Goal: Task Accomplishment & Management: Complete application form

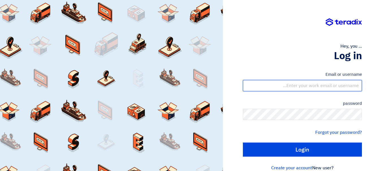
drag, startPoint x: 304, startPoint y: 84, endPoint x: 305, endPoint y: 91, distance: 6.8
click at [304, 84] on input "text" at bounding box center [302, 85] width 119 height 11
type input "[EMAIL_ADDRESS][DOMAIN_NAME]"
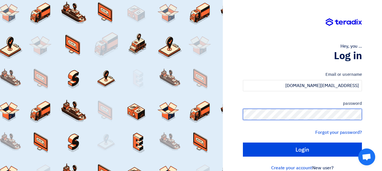
scroll to position [9, 0]
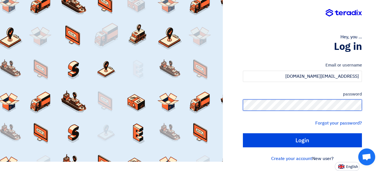
click at [243, 134] on input "Login" at bounding box center [302, 141] width 119 height 14
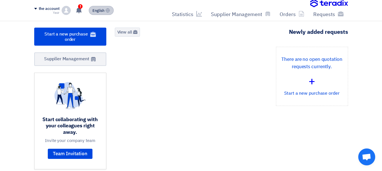
click at [96, 10] on font "English" at bounding box center [98, 10] width 12 height 5
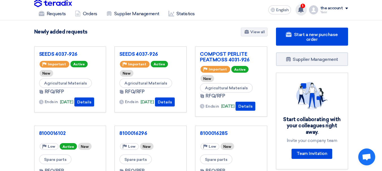
click at [301, 12] on use at bounding box center [301, 9] width 6 height 6
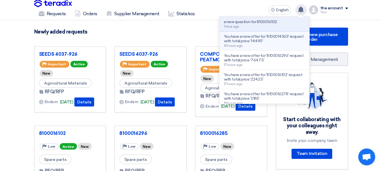
click at [245, 37] on font "You have a new offer for '8100014363' request with total price '14490'" at bounding box center [263, 38] width 79 height 9
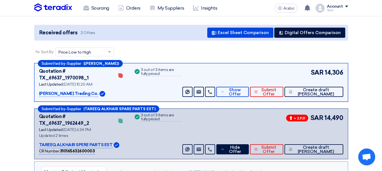
scroll to position [43, 0]
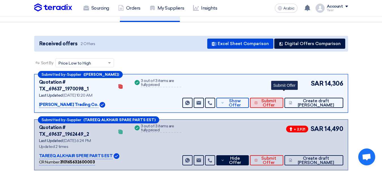
click at [274, 98] on button "Submit Offer" at bounding box center [266, 103] width 33 height 10
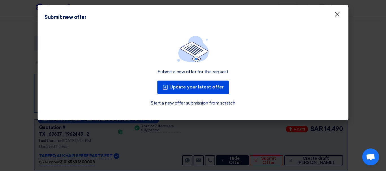
click at [333, 14] on button "×" at bounding box center [337, 14] width 15 height 11
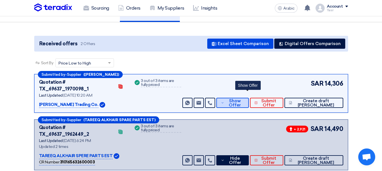
click at [241, 99] on font "Show Offer" at bounding box center [234, 103] width 12 height 9
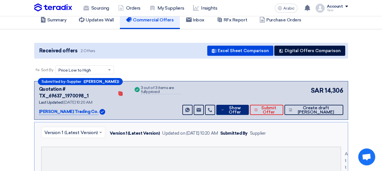
scroll to position [0, 0]
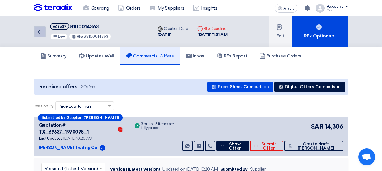
click at [43, 32] on link "Back" at bounding box center [39, 31] width 11 height 11
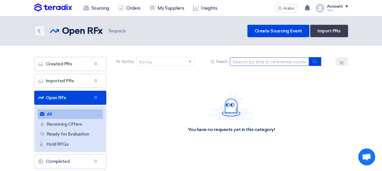
click at [255, 62] on input at bounding box center [269, 62] width 79 height 8
paste input "8100016309"
type input "8100016309"
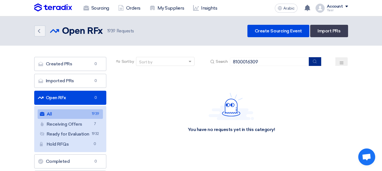
click at [312, 61] on button "submit" at bounding box center [314, 61] width 12 height 9
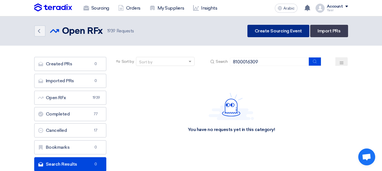
click at [268, 37] on link "Create Sourcing Event" at bounding box center [278, 31] width 62 height 12
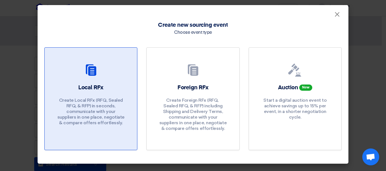
click at [120, 111] on p "Create Local RFx (RFQ, ​​Sealed RFQ, & RFP) in seconds, communicate with your s…" at bounding box center [91, 112] width 68 height 28
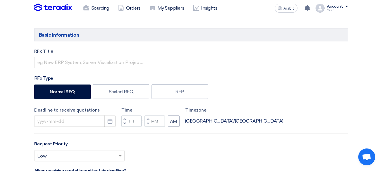
scroll to position [85, 0]
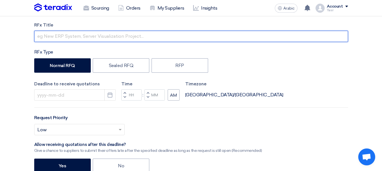
click at [70, 33] on input "text" at bounding box center [190, 36] width 313 height 11
paste input "8100016309"
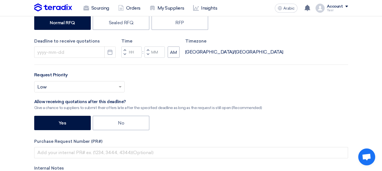
scroll to position [169, 0]
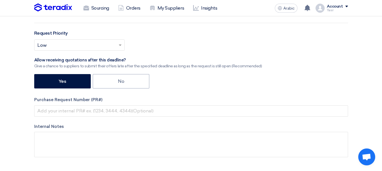
type input "8100016309"
click at [85, 119] on div "RFx Title 8100016309 RFx Type Normal RFQ Sealed RFQ RFP Deadline to receive quo…" at bounding box center [191, 51] width 322 height 229
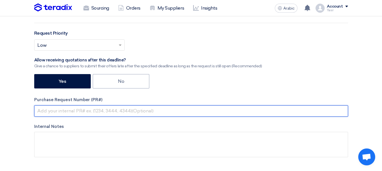
click at [87, 110] on input "text" at bounding box center [190, 111] width 313 height 11
paste input "8100016309"
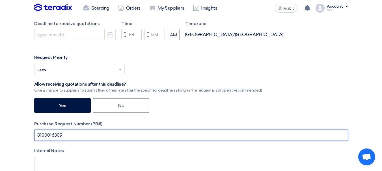
scroll to position [113, 0]
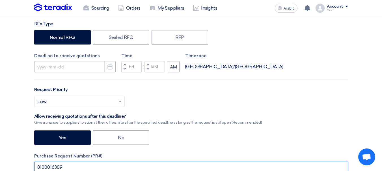
type input "8100016309"
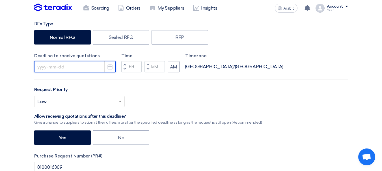
click at [82, 66] on input at bounding box center [74, 66] width 81 height 11
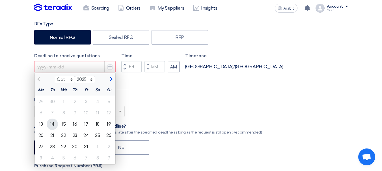
click at [52, 125] on font "14" at bounding box center [52, 124] width 5 height 5
type input "[DATE]"
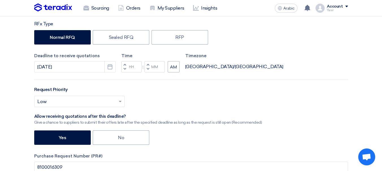
click at [170, 93] on div "Request Priority Select priority... × Low ×" at bounding box center [190, 98] width 313 height 25
click at [125, 71] on button "Decrement hours" at bounding box center [124, 69] width 7 height 7
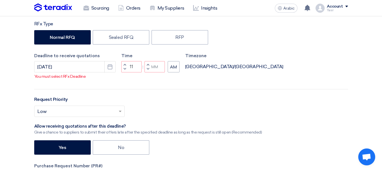
click at [149, 73] on button "Decrement minutes" at bounding box center [147, 69] width 7 height 7
type input "10"
type input "59"
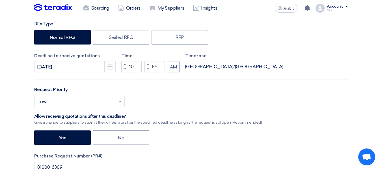
click at [125, 65] on span "button" at bounding box center [124, 64] width 2 height 3
type input "11"
click at [116, 98] on div at bounding box center [79, 101] width 90 height 9
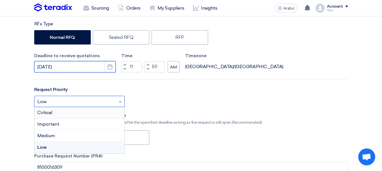
click at [63, 67] on input "[DATE]" at bounding box center [74, 66] width 81 height 11
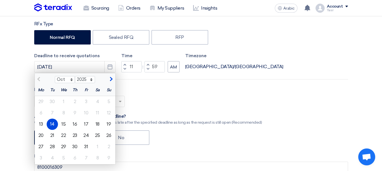
click at [52, 125] on font "14" at bounding box center [52, 124] width 5 height 5
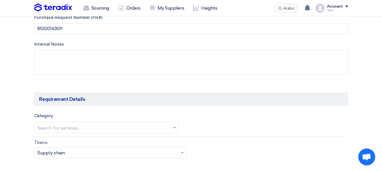
scroll to position [282, 0]
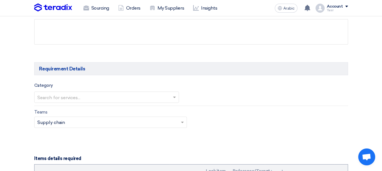
click at [84, 97] on input "text" at bounding box center [103, 97] width 133 height 9
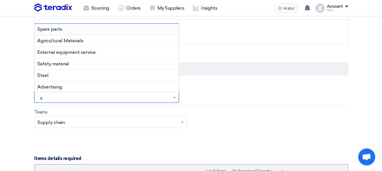
type input "sp"
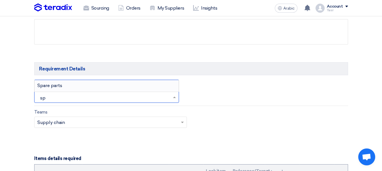
click at [59, 81] on div "Spare parts" at bounding box center [106, 85] width 144 height 11
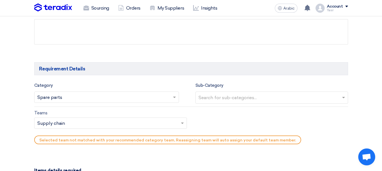
click at [66, 97] on input "text" at bounding box center [103, 97] width 133 height 9
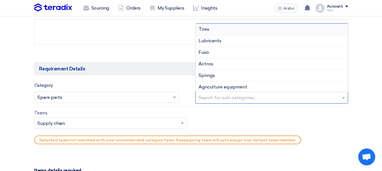
click at [229, 98] on input "text" at bounding box center [272, 98] width 148 height 9
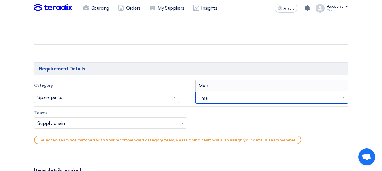
type input "m"
type input "li"
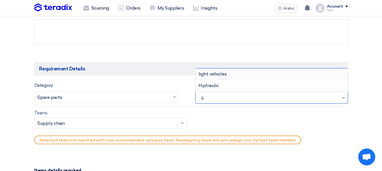
click at [218, 75] on font "light vehicles" at bounding box center [212, 73] width 28 height 5
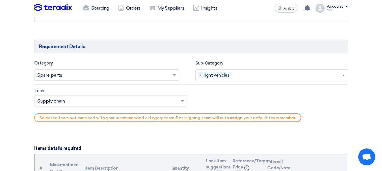
scroll to position [311, 0]
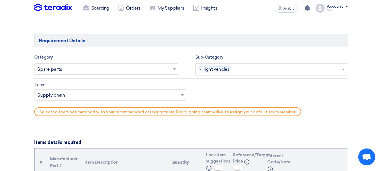
click at [67, 93] on input "text" at bounding box center [107, 95] width 141 height 9
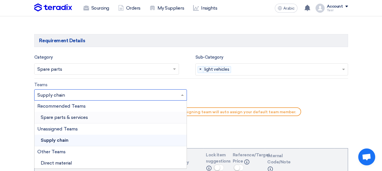
click at [60, 116] on font "Spare parts & services" at bounding box center [64, 117] width 47 height 5
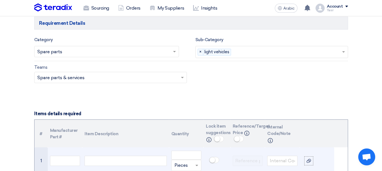
scroll to position [367, 0]
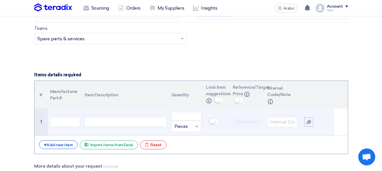
click at [92, 123] on div at bounding box center [125, 122] width 82 height 10
click at [64, 115] on td at bounding box center [65, 122] width 35 height 27
click at [79, 124] on input "text" at bounding box center [65, 122] width 30 height 10
paste input "TK49-50-031J-BB"
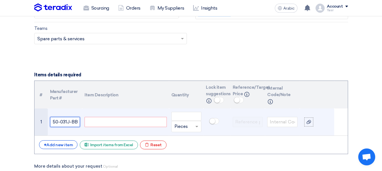
type input "TK49-50-031J-BB"
click at [100, 123] on div at bounding box center [125, 122] width 82 height 10
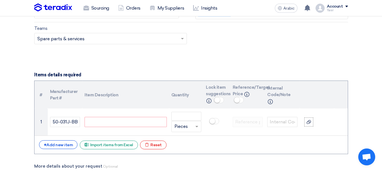
scroll to position [0, 0]
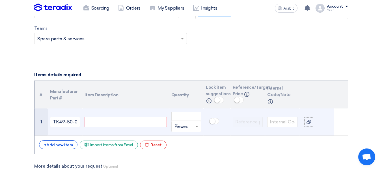
paste div
click at [191, 118] on input "number" at bounding box center [186, 116] width 30 height 9
type input "1"
drag, startPoint x: 98, startPoint y: 124, endPoint x: 66, endPoint y: 123, distance: 31.4
click at [68, 123] on tr "1 TK49-50-031J-BB FACE,FR BUMPER 1 Unit × Pieces" at bounding box center [190, 122] width 313 height 27
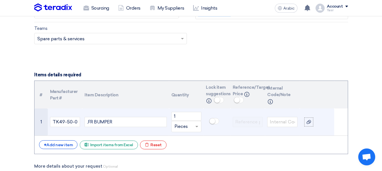
click at [88, 123] on div ",FR BUMPER" at bounding box center [125, 122] width 82 height 10
click at [124, 124] on div "FR BUMPER" at bounding box center [125, 122] width 82 height 10
click at [92, 123] on div "FR BUMPER" at bounding box center [125, 122] width 82 height 10
click at [130, 123] on div "FRT BUMPER" at bounding box center [125, 122] width 82 height 10
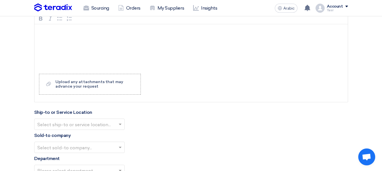
scroll to position [565, 0]
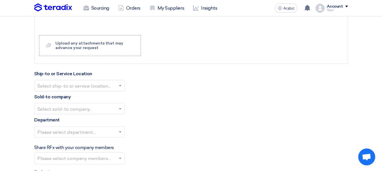
click at [82, 90] on input "text" at bounding box center [76, 86] width 79 height 9
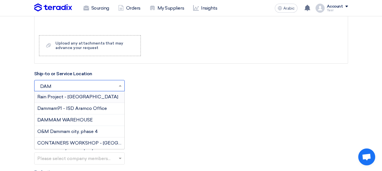
type input "DAMM"
click at [83, 122] on font "DAMMAM WAREHOUSE" at bounding box center [64, 119] width 55 height 5
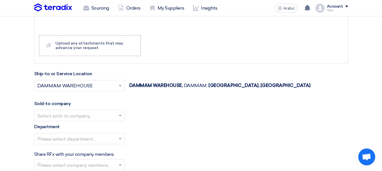
click at [89, 113] on input "text" at bounding box center [76, 116] width 79 height 9
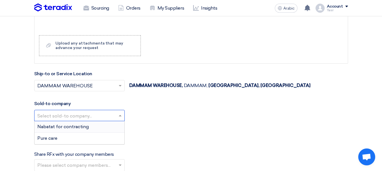
click at [85, 128] on font "Nabatat for contracting" at bounding box center [62, 126] width 51 height 5
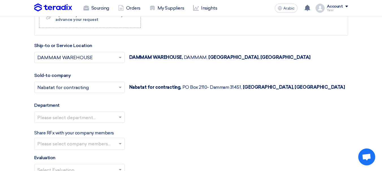
click at [67, 121] on input "text" at bounding box center [76, 117] width 79 height 9
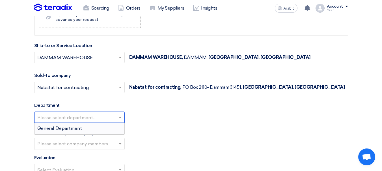
click at [53, 130] on font "General Department" at bounding box center [59, 128] width 45 height 5
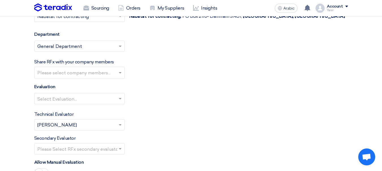
scroll to position [678, 0]
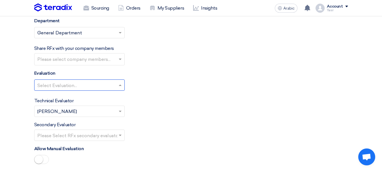
click at [61, 88] on input "text" at bounding box center [76, 85] width 79 height 9
click at [58, 108] on font "spare parts long term" at bounding box center [60, 107] width 47 height 5
click at [60, 137] on input "text" at bounding box center [76, 135] width 79 height 9
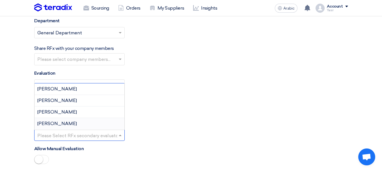
click at [49, 125] on font "[PERSON_NAME]" at bounding box center [57, 123] width 40 height 5
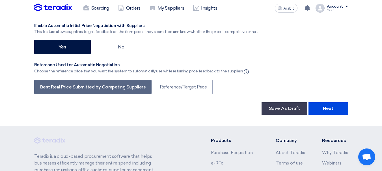
scroll to position [960, 0]
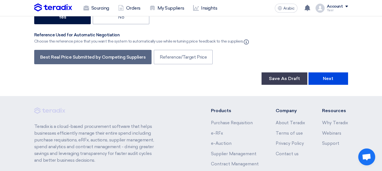
click at [343, 80] on button "Next" at bounding box center [328, 79] width 40 height 12
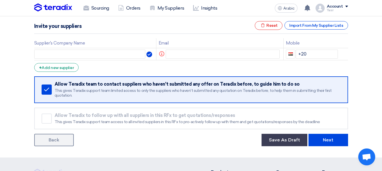
scroll to position [85, 0]
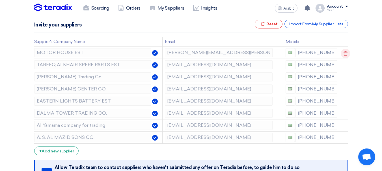
click at [341, 51] on icon at bounding box center [345, 54] width 10 height 10
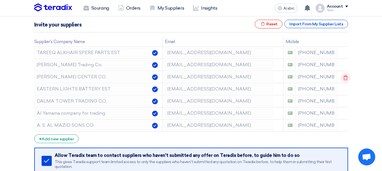
click at [343, 79] on use at bounding box center [345, 78] width 4 height 5
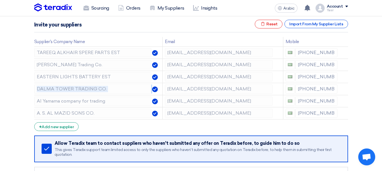
click at [0, 0] on use at bounding box center [0, 0] width 0 height 0
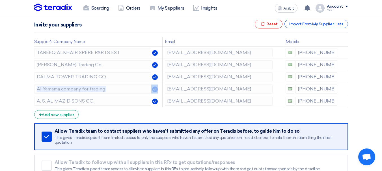
click at [0, 0] on use at bounding box center [0, 0] width 0 height 0
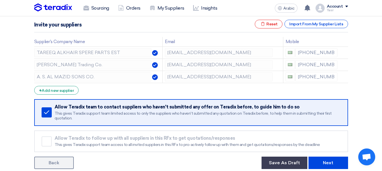
click at [0, 0] on use at bounding box center [0, 0] width 0 height 0
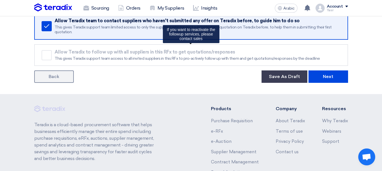
scroll to position [198, 0]
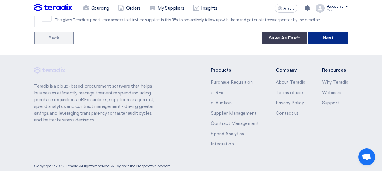
click at [327, 41] on button "Next" at bounding box center [328, 38] width 40 height 12
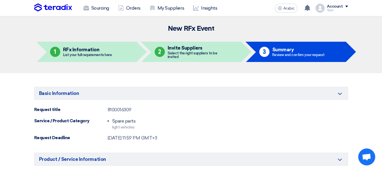
click at [112, 109] on font "8100016309" at bounding box center [120, 109] width 24 height 5
copy font "8100016309"
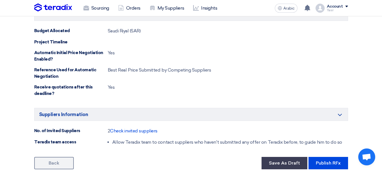
scroll to position [311, 0]
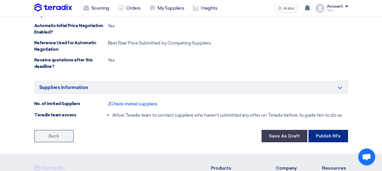
click at [337, 132] on button "Publish RFx" at bounding box center [328, 136] width 40 height 12
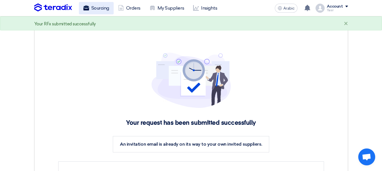
click at [97, 10] on font "Sourcing" at bounding box center [100, 7] width 18 height 5
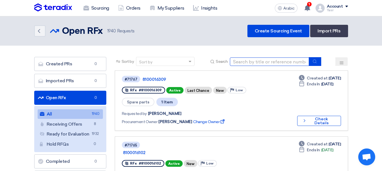
drag, startPoint x: 265, startPoint y: 66, endPoint x: 269, endPoint y: 66, distance: 4.0
click at [265, 66] on input at bounding box center [269, 62] width 79 height 8
paste input "8100015951"
type input "8100015951"
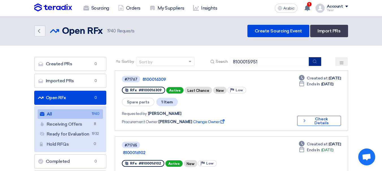
click at [312, 62] on button "submit" at bounding box center [314, 61] width 12 height 9
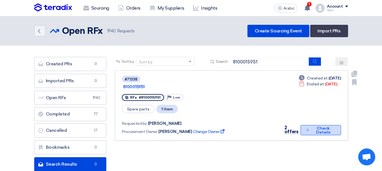
click at [311, 127] on font "Check Details" at bounding box center [323, 131] width 24 height 8
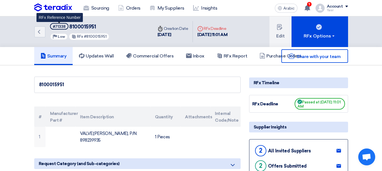
click at [60, 28] on font "#71338" at bounding box center [59, 27] width 13 height 4
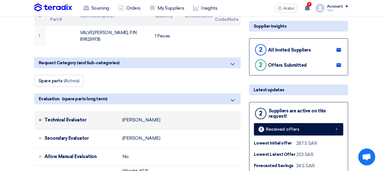
scroll to position [113, 0]
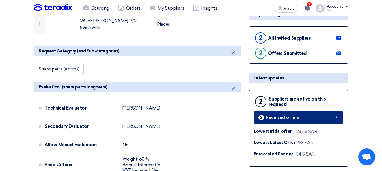
click at [291, 114] on link "2 Received offers" at bounding box center [298, 118] width 89 height 12
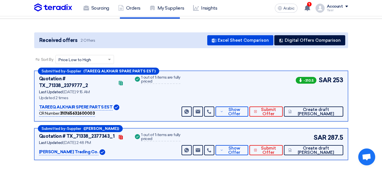
scroll to position [56, 0]
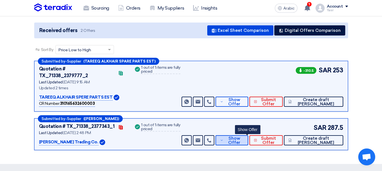
click at [223, 138] on icon at bounding box center [221, 140] width 3 height 5
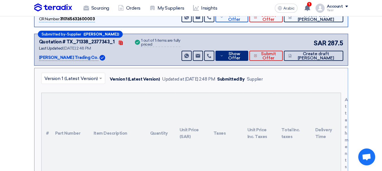
scroll to position [226, 0]
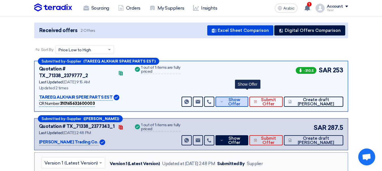
click at [240, 98] on font "Show Offer" at bounding box center [234, 101] width 12 height 9
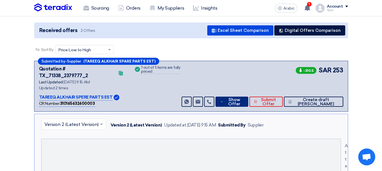
scroll to position [0, 0]
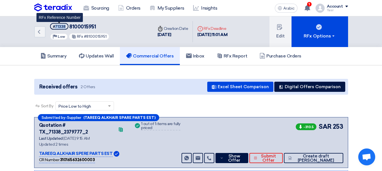
click at [60, 27] on font "#71338" at bounding box center [59, 27] width 13 height 4
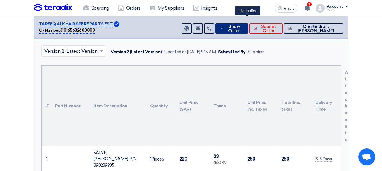
scroll to position [175, 0]
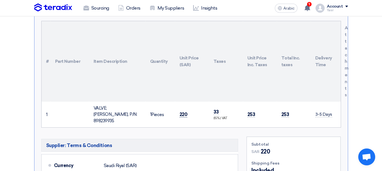
click at [184, 112] on font "220" at bounding box center [183, 115] width 8 height 6
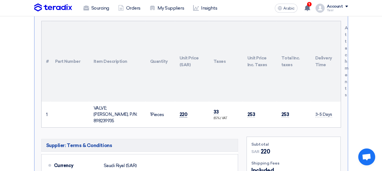
click at [184, 112] on font "220" at bounding box center [183, 115] width 8 height 6
click at [182, 112] on font "220" at bounding box center [183, 115] width 8 height 6
click at [183, 112] on font "220" at bounding box center [183, 115] width 8 height 6
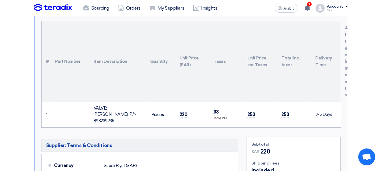
click at [111, 106] on font "VALVE;[PERSON_NAME], P/N: 898239935" at bounding box center [115, 115] width 44 height 18
click at [182, 112] on font "220" at bounding box center [183, 115] width 8 height 6
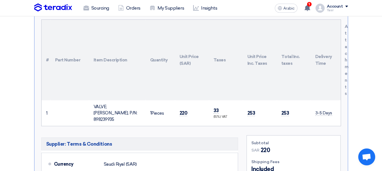
scroll to position [203, 0]
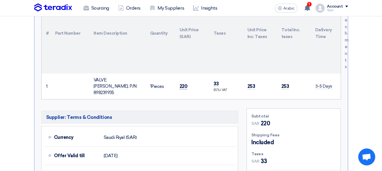
click at [183, 84] on font "220" at bounding box center [183, 87] width 8 height 6
click at [185, 84] on font "220" at bounding box center [183, 87] width 8 height 6
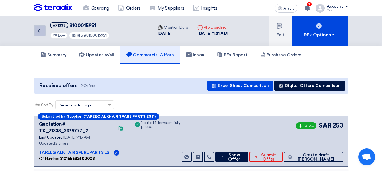
scroll to position [0, 0]
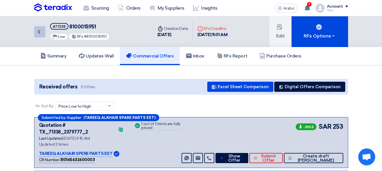
click at [40, 31] on icon "Back" at bounding box center [39, 32] width 7 height 7
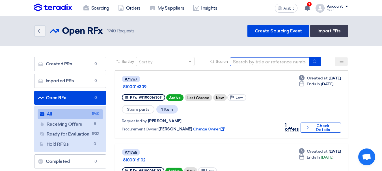
click at [255, 66] on input at bounding box center [269, 62] width 79 height 8
type input "15951"
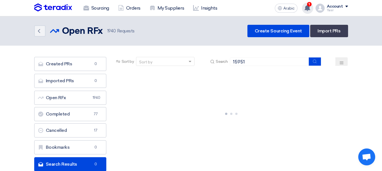
click at [308, 8] on use at bounding box center [307, 8] width 6 height 6
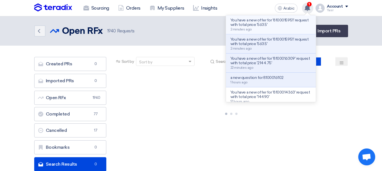
click at [261, 28] on div "You have a new offer for '8100015951' request with total price '563.5' 2 minute…" at bounding box center [270, 24] width 81 height 13
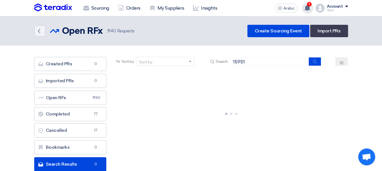
click at [308, 7] on use at bounding box center [307, 8] width 6 height 6
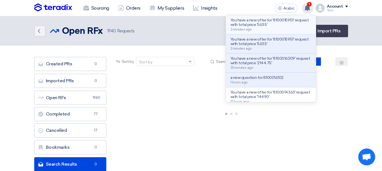
click at [240, 28] on span "2 minutes ago" at bounding box center [240, 29] width 21 height 4
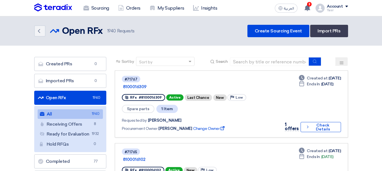
click at [260, 70] on div "Sort by Sort by Search" at bounding box center [231, 64] width 233 height 14
click at [267, 65] on input at bounding box center [269, 62] width 79 height 8
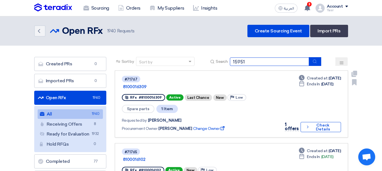
type input "15951"
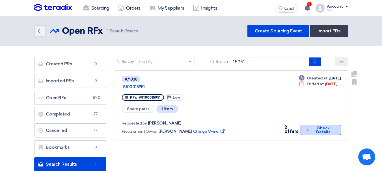
click at [322, 125] on button "Check details Check Details" at bounding box center [320, 130] width 40 height 10
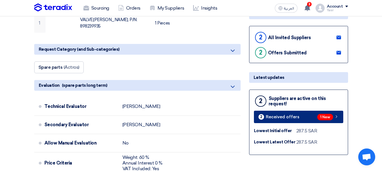
click at [301, 119] on link "2 Received offers 1 New" at bounding box center [298, 117] width 89 height 12
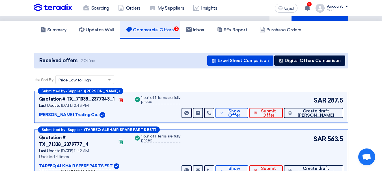
scroll to position [56, 0]
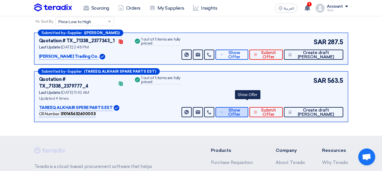
click at [243, 110] on span "Show Offer" at bounding box center [234, 112] width 19 height 8
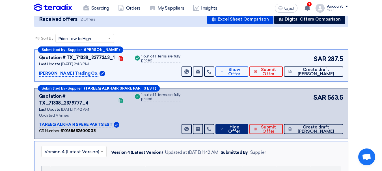
scroll to position [28, 0]
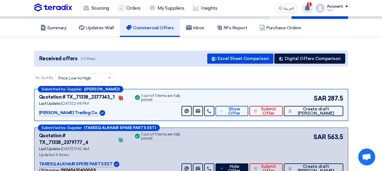
click at [309, 5] on span "1" at bounding box center [309, 4] width 5 height 5
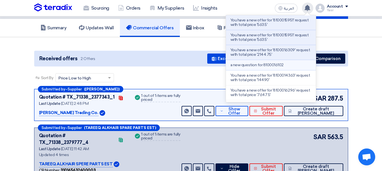
click at [258, 66] on p "a new question for 8100016102" at bounding box center [256, 65] width 53 height 5
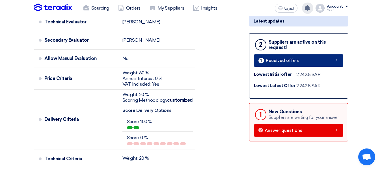
click at [318, 60] on link "1 Received offers" at bounding box center [298, 61] width 89 height 12
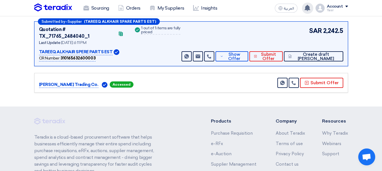
scroll to position [68, 0]
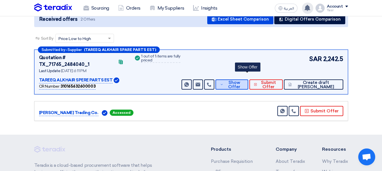
click at [243, 81] on span "Show Offer" at bounding box center [234, 85] width 19 height 8
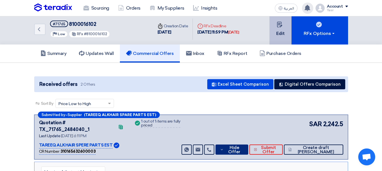
scroll to position [0, 0]
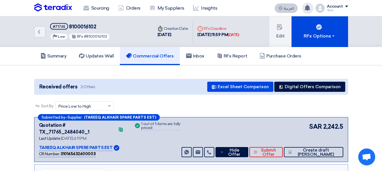
click at [285, 11] on button "العربية ع" at bounding box center [285, 8] width 23 height 9
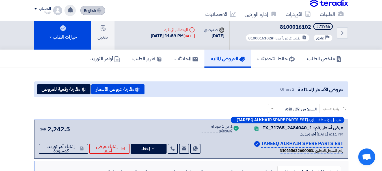
click at [92, 10] on span "English" at bounding box center [90, 11] width 12 height 4
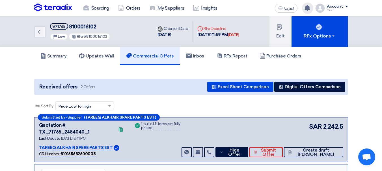
click at [305, 6] on icon at bounding box center [307, 8] width 6 height 6
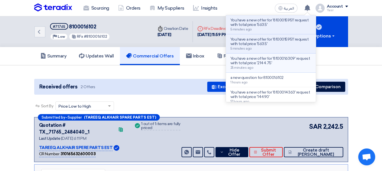
click at [271, 64] on p "You have a new offer for '8100016309' request with total price '2144.75'" at bounding box center [270, 60] width 81 height 9
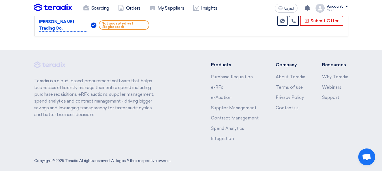
scroll to position [327, 0]
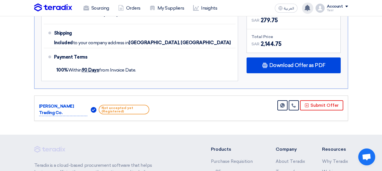
click at [304, 7] on icon at bounding box center [307, 8] width 6 height 6
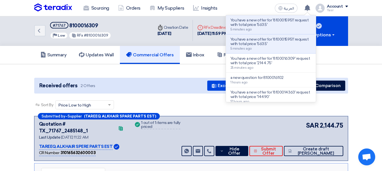
scroll to position [0, 0]
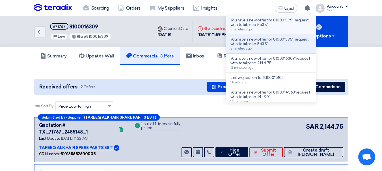
click at [283, 24] on p "You have a new offer for '8100015951' request with total price '563.5'" at bounding box center [270, 22] width 81 height 9
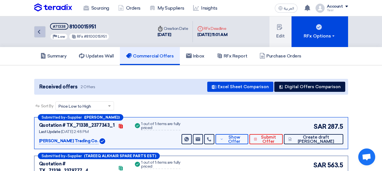
click at [41, 36] on link "Back" at bounding box center [39, 31] width 11 height 11
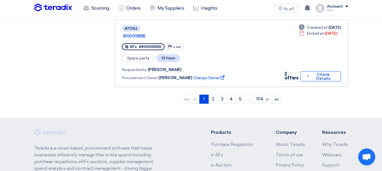
scroll to position [702, 0]
